Goal: Navigation & Orientation: Find specific page/section

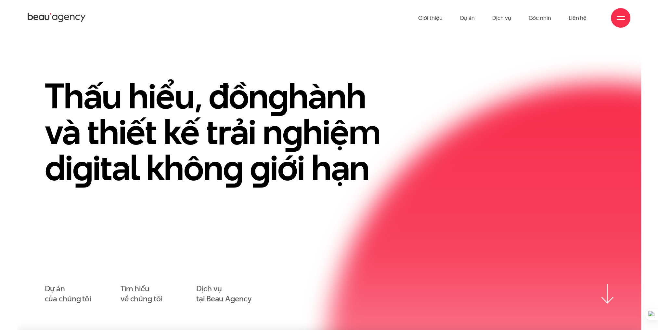
click at [142, 157] on h1 "Thấu hiểu, đồn g hành và thiết kế trải n g hiệm di g ital khôn g g iới hạn" at bounding box center [223, 131] width 357 height 107
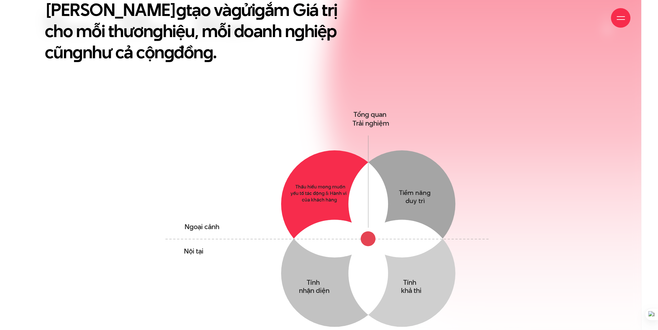
scroll to position [487, 0]
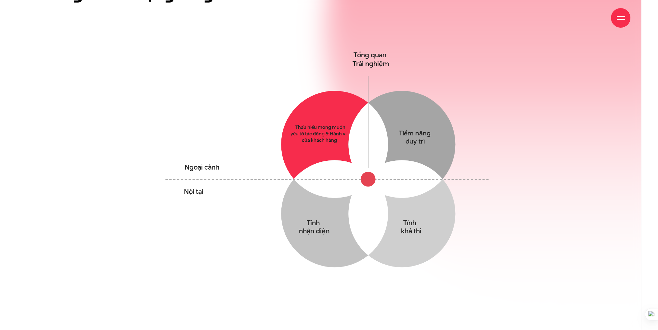
click at [328, 107] on circle at bounding box center [334, 144] width 107 height 107
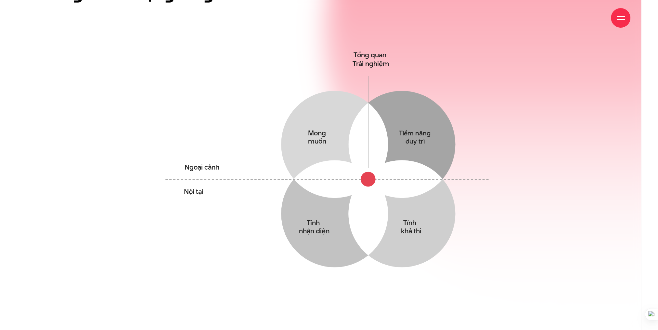
drag, startPoint x: 562, startPoint y: 206, endPoint x: 372, endPoint y: 99, distance: 218.1
click at [561, 206] on div "Chún g tôi xây dựn g cho mình [PERSON_NAME] thiết kế, Triết lý sán g tạo và g ử…" at bounding box center [329, 101] width 624 height 409
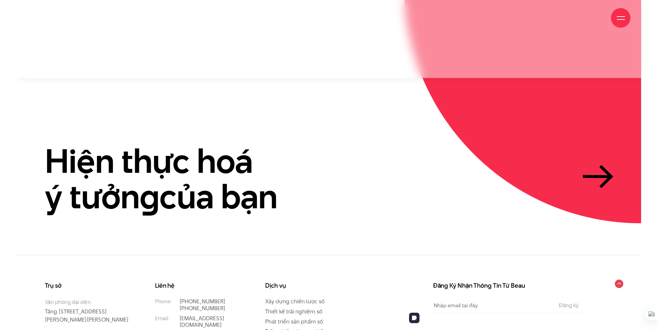
scroll to position [1998, 0]
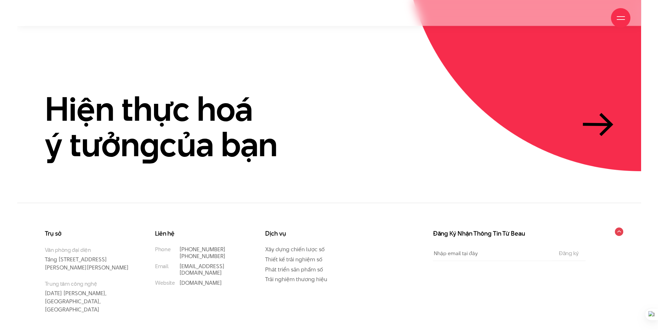
click at [370, 159] on section "Hiện thực hoá ý tưởn g của bạn" at bounding box center [329, 114] width 624 height 177
click at [298, 255] on link "Thiết kế trải nghiệm số" at bounding box center [293, 259] width 57 height 8
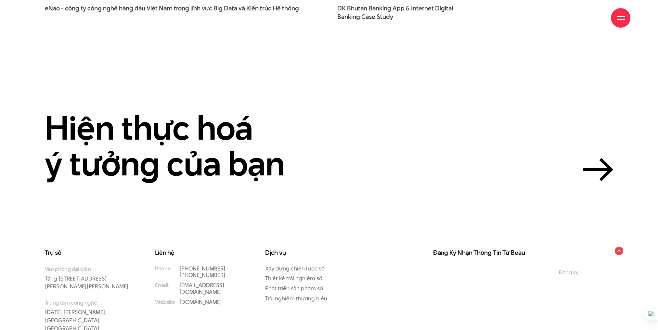
scroll to position [2333, 0]
